Goal: Transaction & Acquisition: Purchase product/service

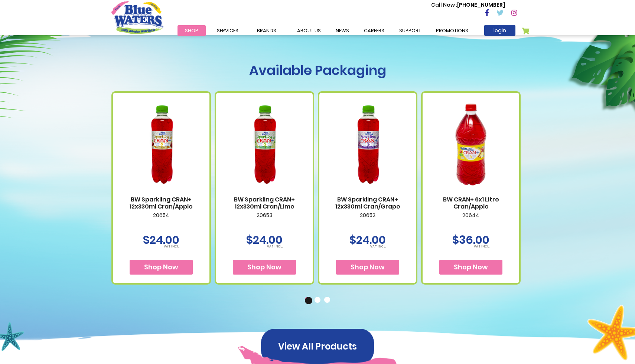
scroll to position [380, 0]
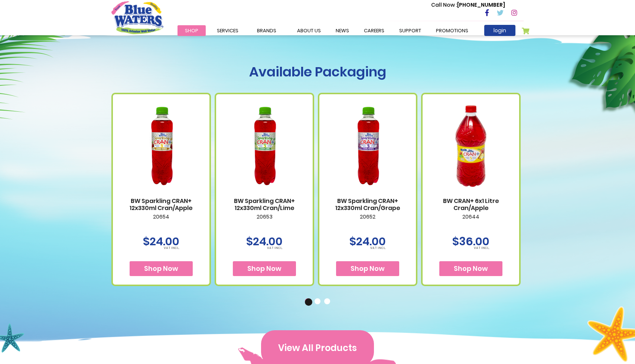
click at [314, 353] on button "View All Products" at bounding box center [317, 349] width 113 height 36
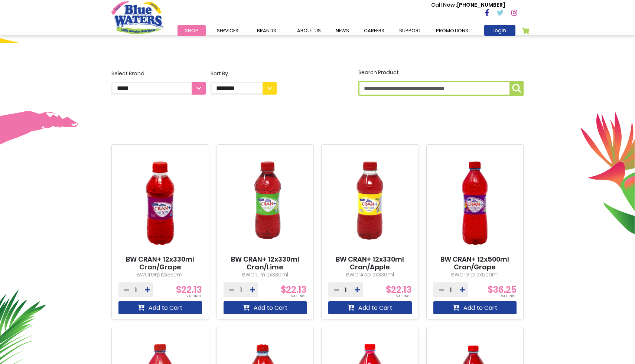
scroll to position [173, 0]
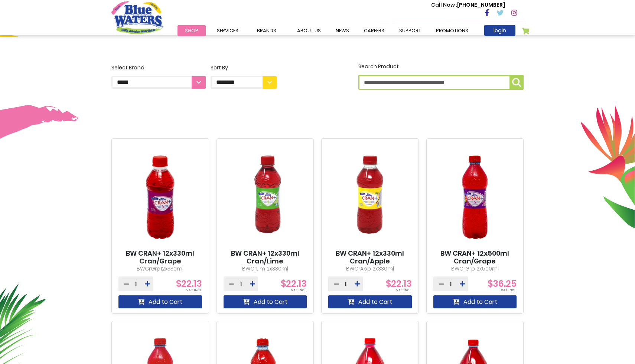
click at [167, 212] on img at bounding box center [161, 197] width 84 height 104
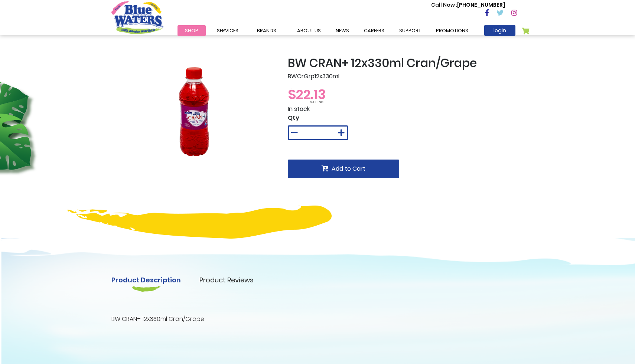
click at [199, 117] on img at bounding box center [194, 111] width 89 height 111
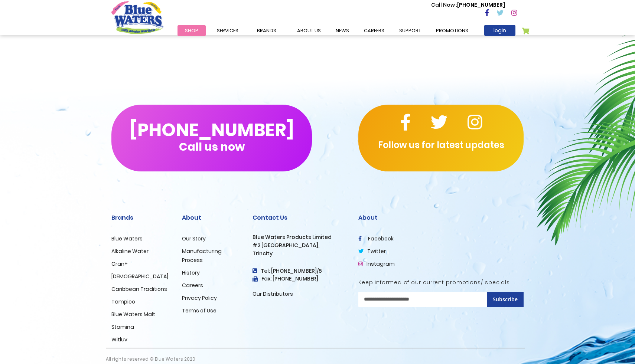
scroll to position [393, 0]
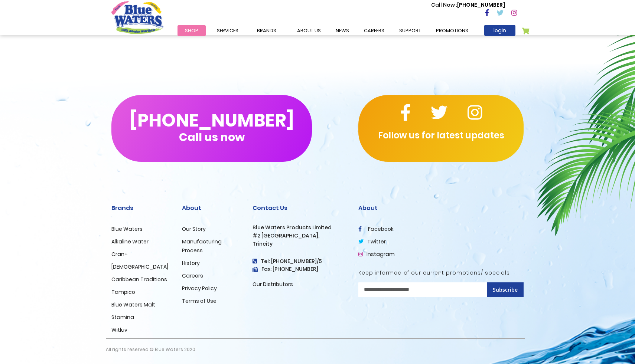
click at [119, 256] on link "Cran+" at bounding box center [119, 254] width 16 height 7
